Goal: Task Accomplishment & Management: Complete application form

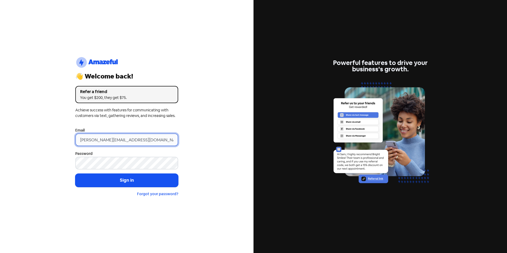
drag, startPoint x: 90, startPoint y: 139, endPoint x: 66, endPoint y: 140, distance: 23.3
click at [66, 140] on div "logo-amazeful_Logo 👋 Welcome back! Refer a friend You get $200, they get $75. A…" at bounding box center [127, 126] width 254 height 253
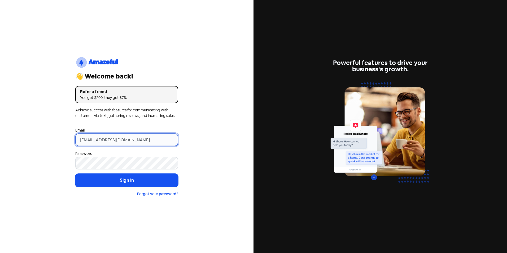
type input "[EMAIL_ADDRESS][DOMAIN_NAME]"
click at [75, 174] on button "Sign in" at bounding box center [126, 180] width 103 height 13
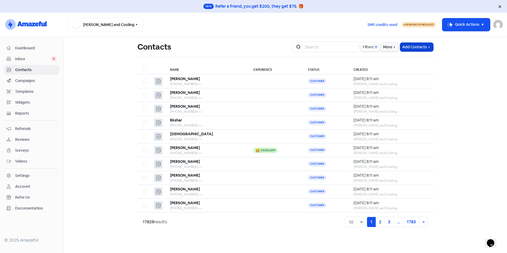
click at [417, 46] on button "Add Contacts" at bounding box center [416, 47] width 33 height 9
click at [412, 68] on button "Import contacts" at bounding box center [410, 69] width 45 height 11
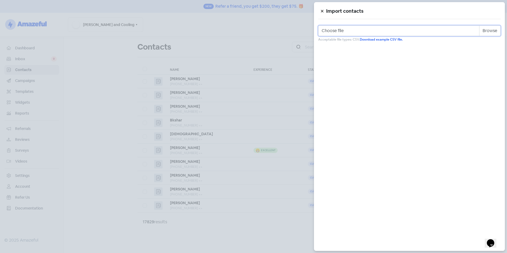
click at [493, 31] on input "Choose file" at bounding box center [409, 30] width 182 height 11
type input "C:\fakepath\Review Template.csv"
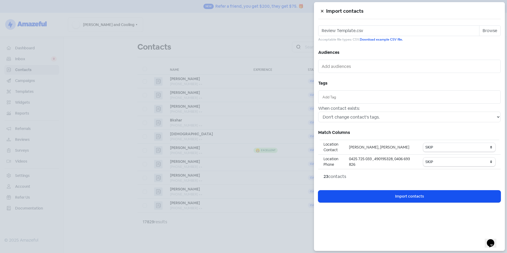
click at [324, 97] on input "text" at bounding box center [409, 97] width 174 height 6
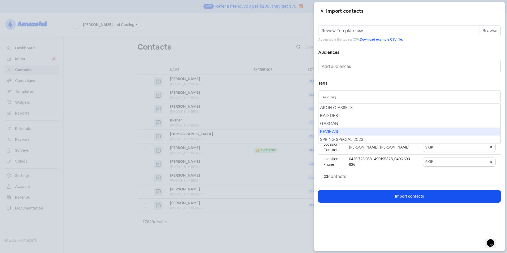
click at [338, 130] on div "REVIEWS" at bounding box center [409, 132] width 182 height 8
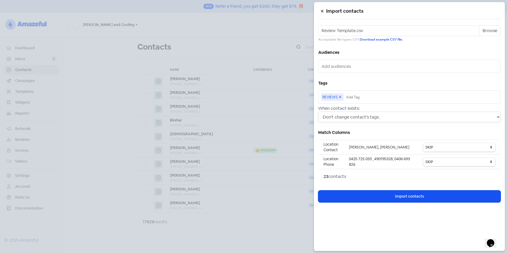
click at [349, 117] on select "Don't change contact's tags. Don't change contact's existing tags, but add new …" at bounding box center [409, 117] width 182 height 11
select select "2"
click at [318, 112] on select "Don't change contact's tags. Don't change contact's existing tags, but add new …" at bounding box center [409, 117] width 182 height 11
click at [443, 146] on select "SKIP First name Last name Mobile number Email address Contact status Category 1…" at bounding box center [459, 147] width 72 height 9
select select "first_name"
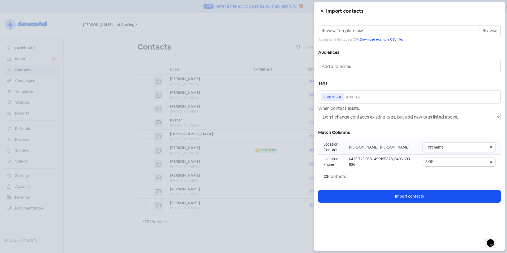
click at [424, 143] on select "SKIP First name Last name Mobile number Email address Contact status Category 1…" at bounding box center [459, 147] width 72 height 9
drag, startPoint x: 432, startPoint y: 163, endPoint x: 433, endPoint y: 159, distance: 3.8
click at [432, 163] on select "SKIP First name Last name Mobile number Email address Contact status Category 1…" at bounding box center [459, 162] width 72 height 9
select select "phone"
click at [424, 158] on select "SKIP First name Last name Mobile number Email address Contact status Category 1…" at bounding box center [459, 162] width 72 height 9
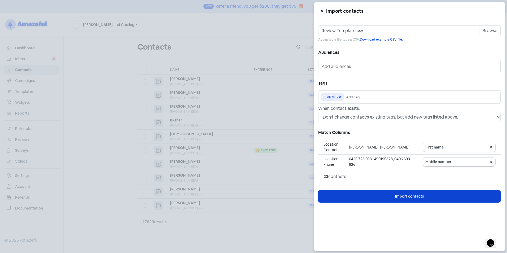
click at [403, 195] on span "Import contacts" at bounding box center [409, 197] width 29 height 6
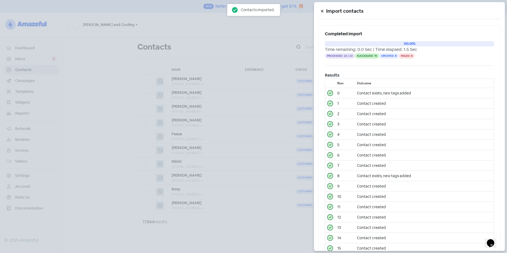
click at [324, 10] on icon at bounding box center [322, 11] width 3 height 3
